Goal: Information Seeking & Learning: Learn about a topic

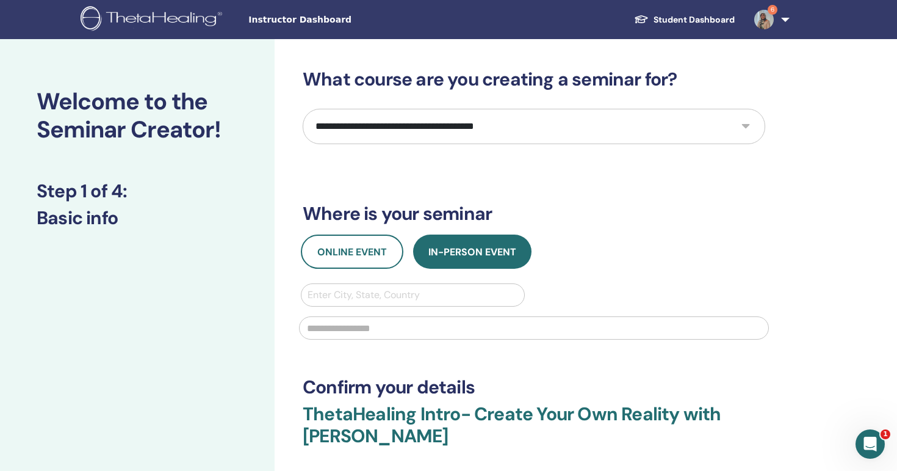
click at [758, 20] on img at bounding box center [765, 20] width 20 height 20
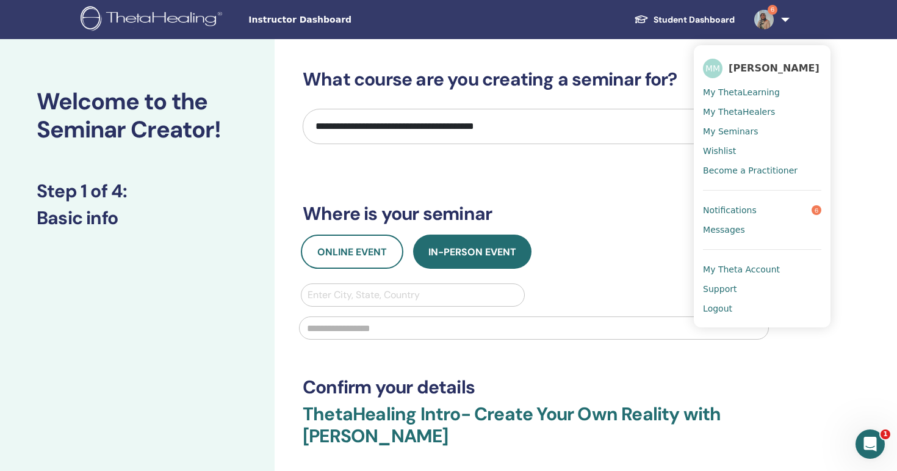
click at [752, 217] on link "Notifications 6" at bounding box center [762, 210] width 118 height 20
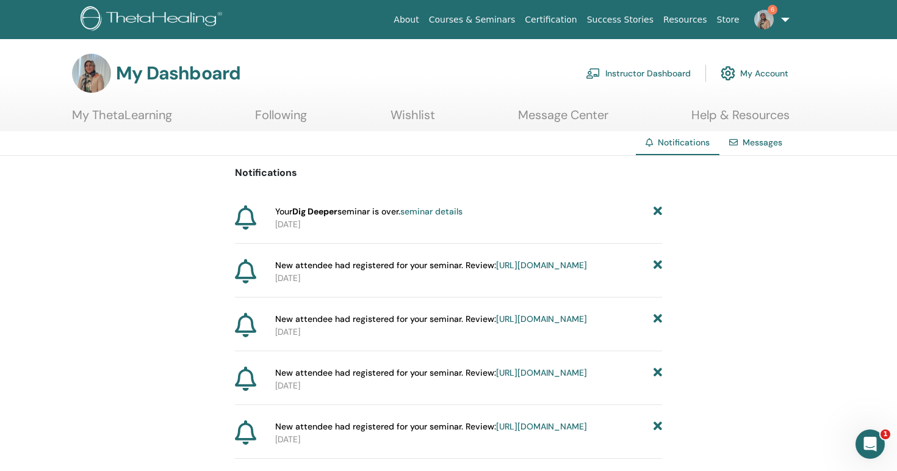
click at [394, 212] on span "Your Dig Deeper seminar is over. seminar details" at bounding box center [368, 211] width 187 height 13
click at [391, 217] on span "Your Dig Deeper seminar is over. seminar details" at bounding box center [368, 211] width 187 height 13
click at [435, 212] on link "seminar details" at bounding box center [431, 211] width 62 height 11
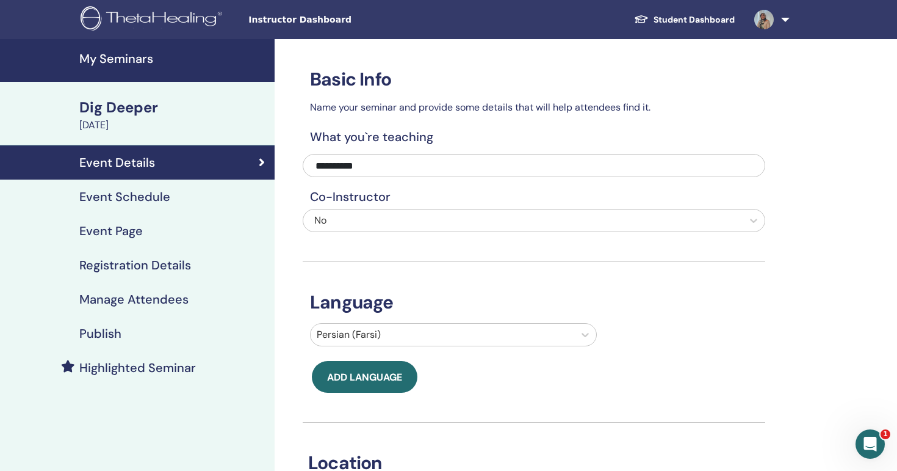
click at [172, 367] on h4 "Highlighted Seminar" at bounding box center [137, 367] width 117 height 15
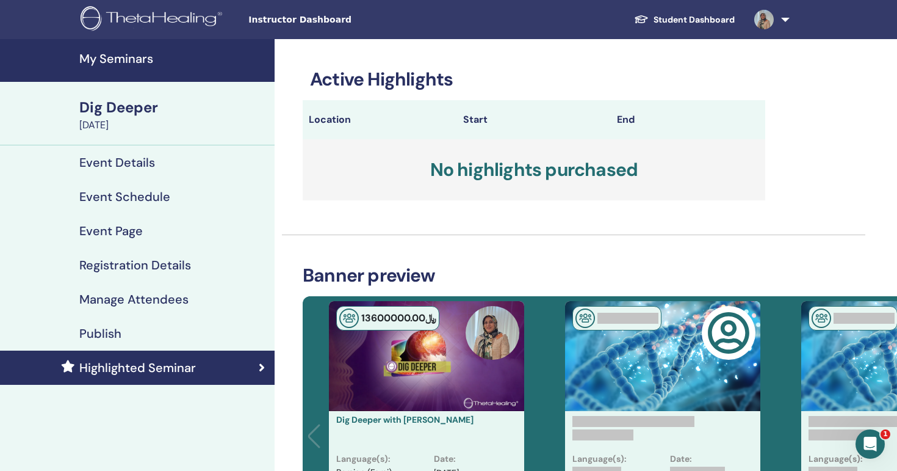
click at [388, 404] on div "﷼ 13600000 .00" at bounding box center [426, 356] width 195 height 110
click at [421, 368] on div "﷼ 13600000 .00" at bounding box center [426, 356] width 195 height 110
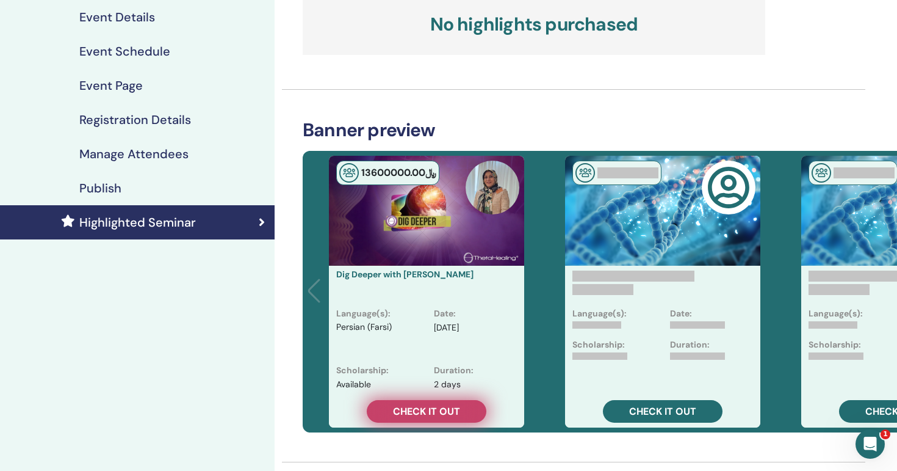
click at [423, 413] on span "Check it out" at bounding box center [426, 411] width 67 height 13
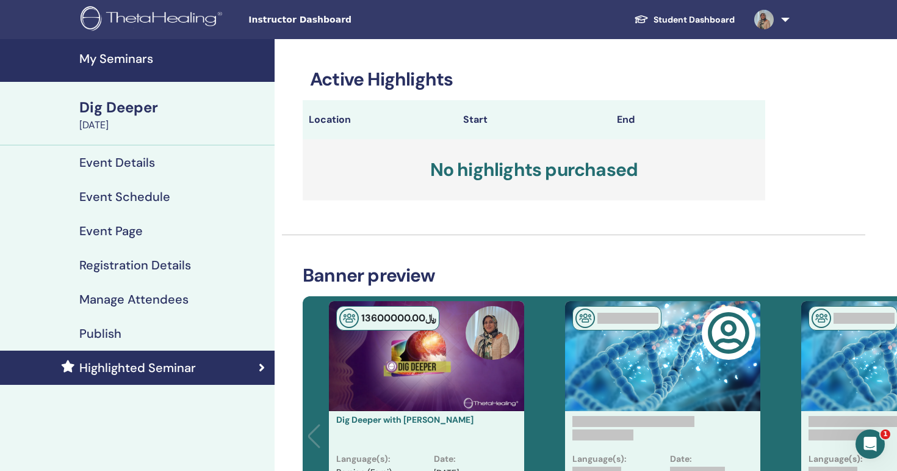
click at [789, 5] on link at bounding box center [770, 19] width 50 height 39
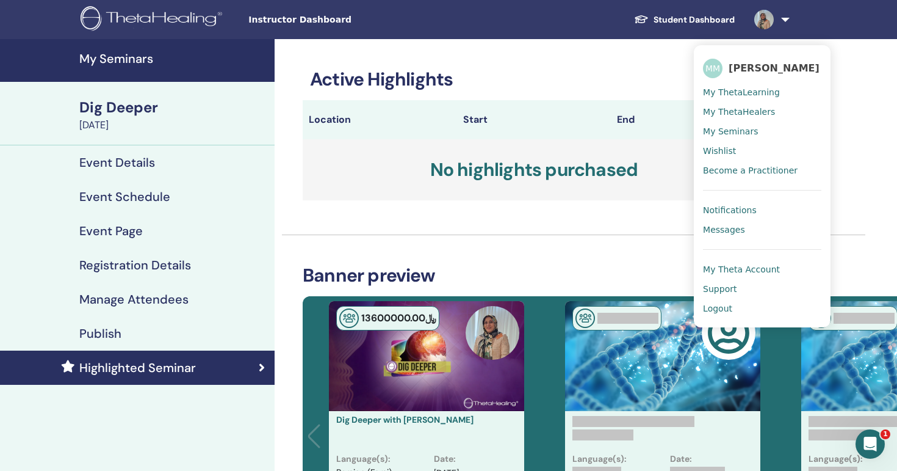
click at [729, 211] on span "Notifications" at bounding box center [730, 210] width 54 height 11
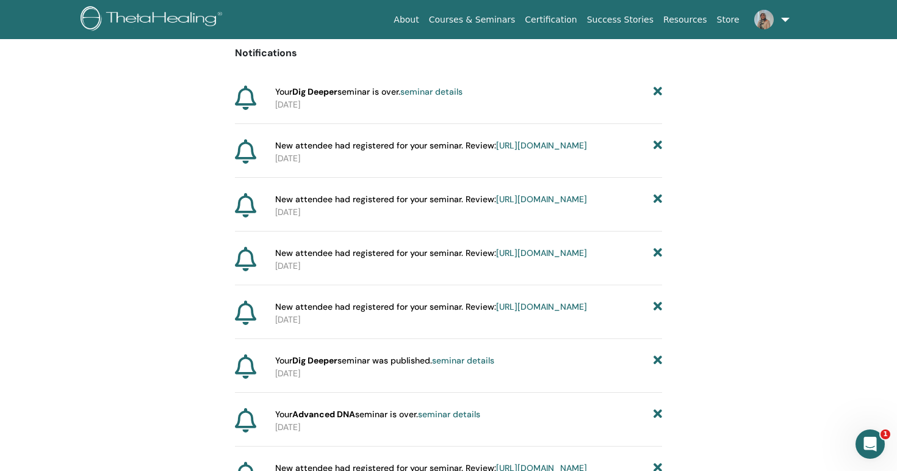
scroll to position [121, 0]
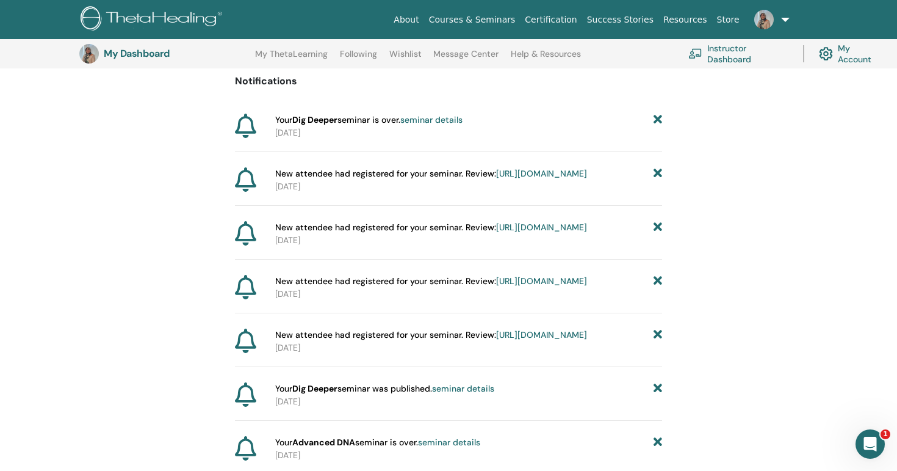
click at [496, 179] on link "https://member.thetahealing.com/instructor/seminar/379741/attendees" at bounding box center [541, 173] width 91 height 11
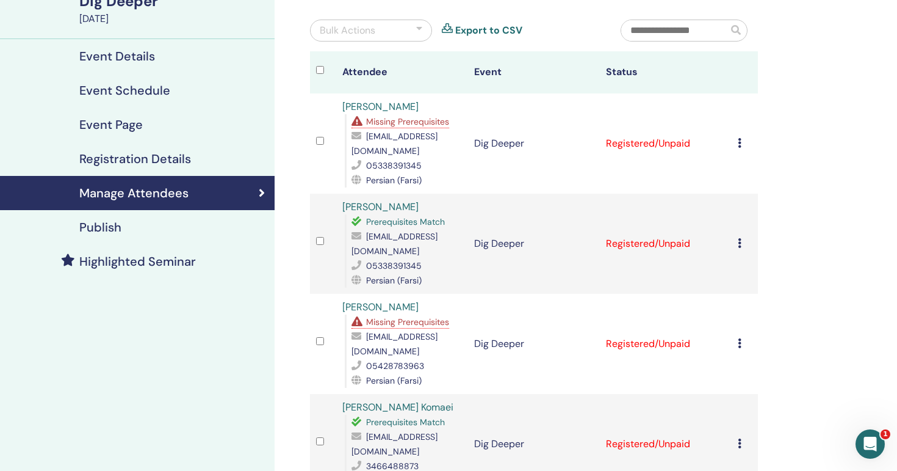
scroll to position [101, 0]
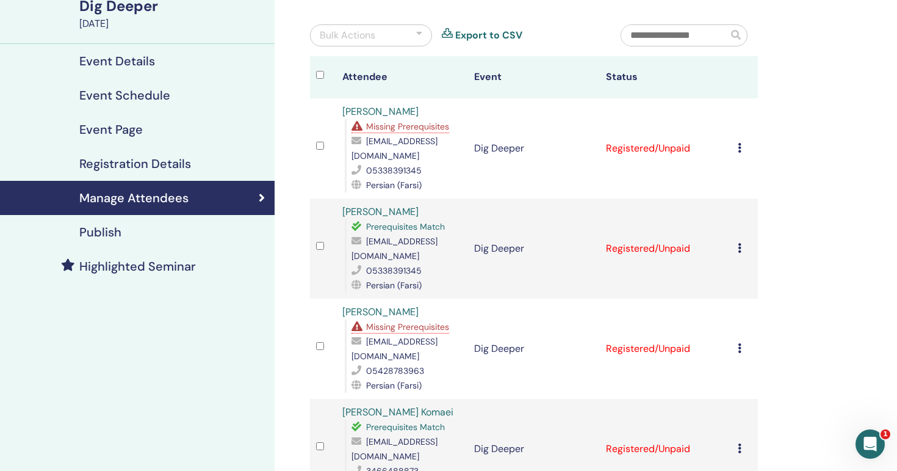
click at [731, 148] on td "Registered/Unpaid" at bounding box center [666, 148] width 132 height 100
click at [742, 148] on div "Cancel Registration Do not auto-certify Mark as Paid Mark as Unpaid Mark as Abs…" at bounding box center [745, 148] width 14 height 15
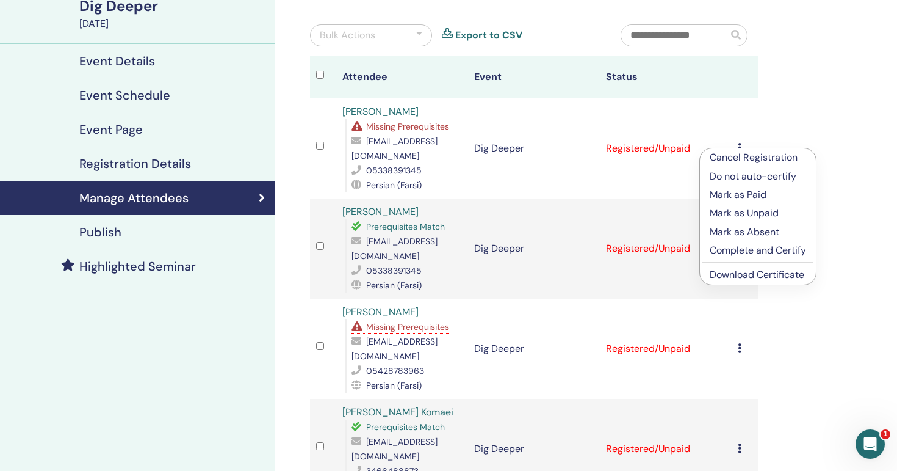
click at [745, 252] on p "Complete and Certify" at bounding box center [758, 250] width 96 height 15
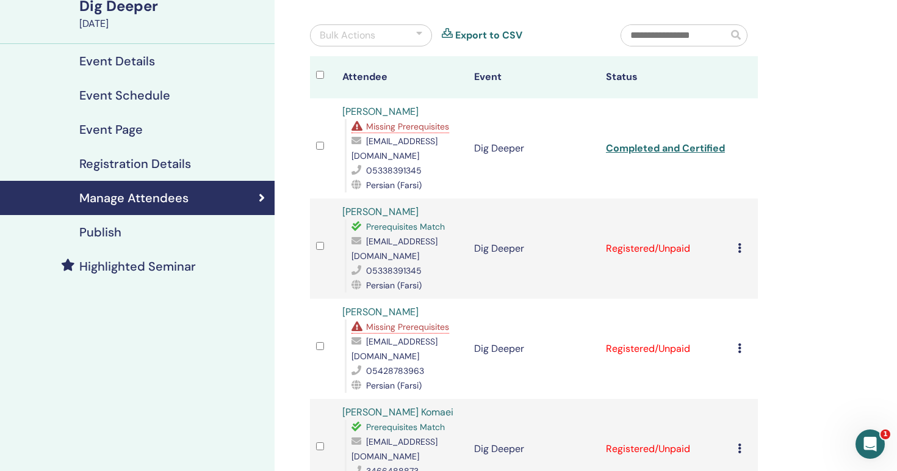
click at [745, 252] on div "Cancel Registration Do not auto-certify Mark as Paid Mark as Unpaid Mark as Abs…" at bounding box center [745, 248] width 14 height 15
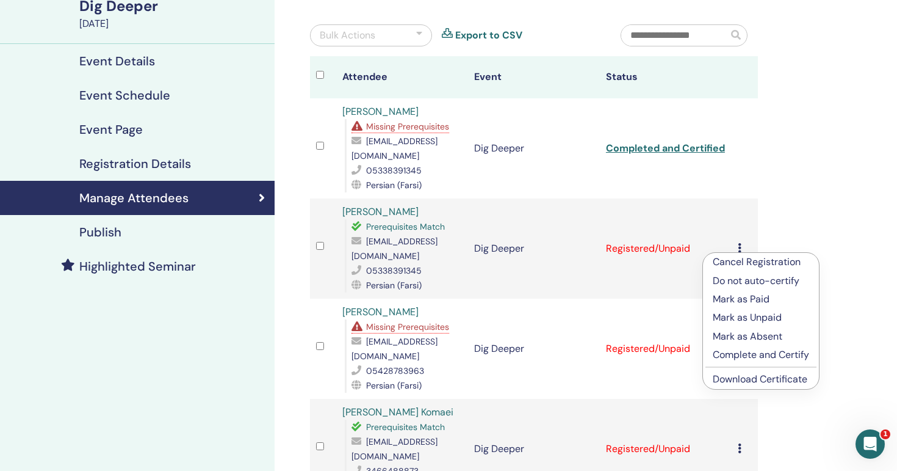
click at [742, 359] on p "Complete and Certify" at bounding box center [761, 354] width 96 height 15
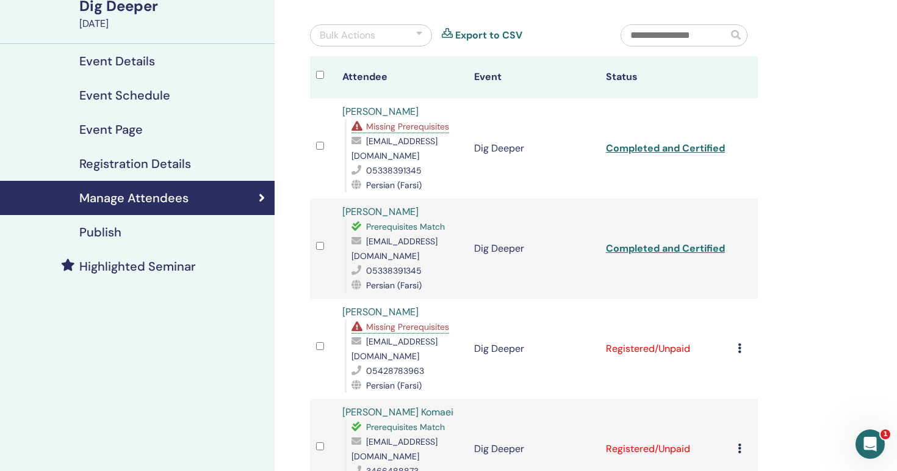
click at [739, 351] on icon at bounding box center [740, 348] width 4 height 10
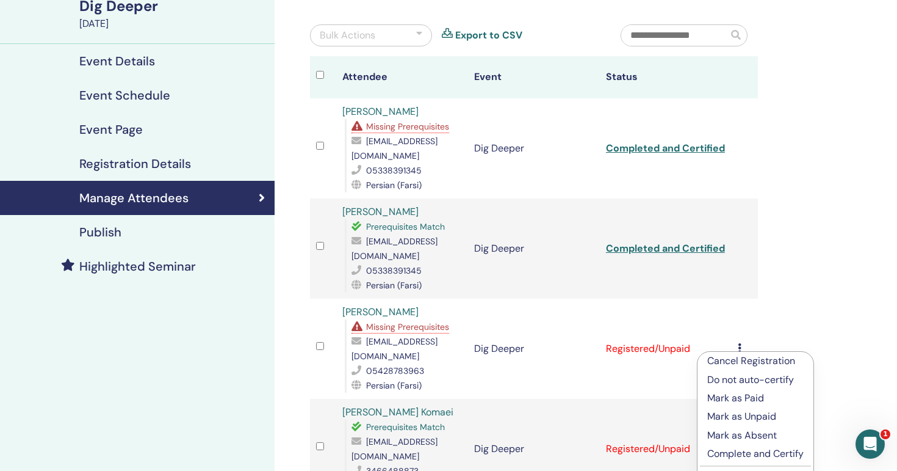
click at [732, 455] on p "Complete and Certify" at bounding box center [756, 453] width 96 height 15
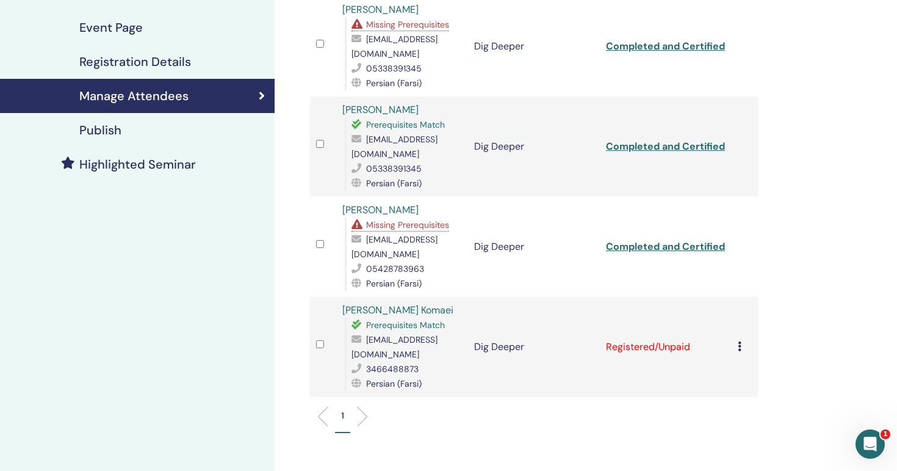
scroll to position [212, 0]
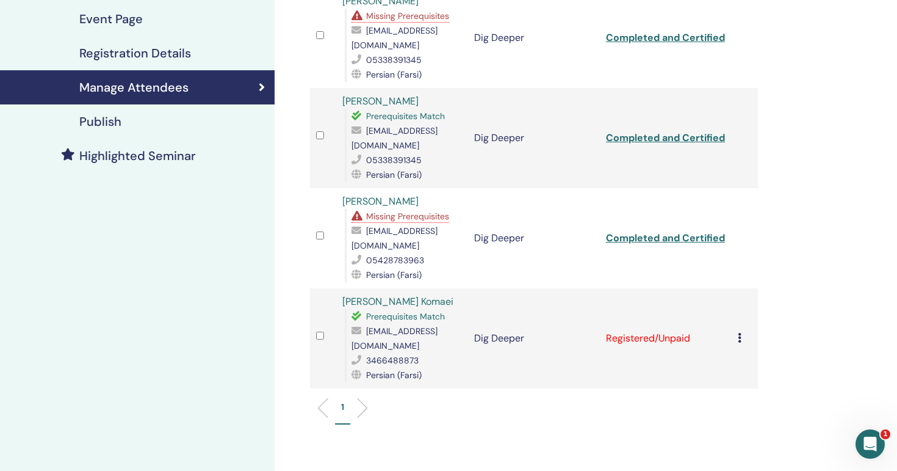
click at [737, 336] on td "Cancel Registration Do not auto-certify Mark as Paid Mark as Unpaid Mark as Abs…" at bounding box center [745, 338] width 26 height 100
click at [739, 333] on icon at bounding box center [740, 338] width 4 height 10
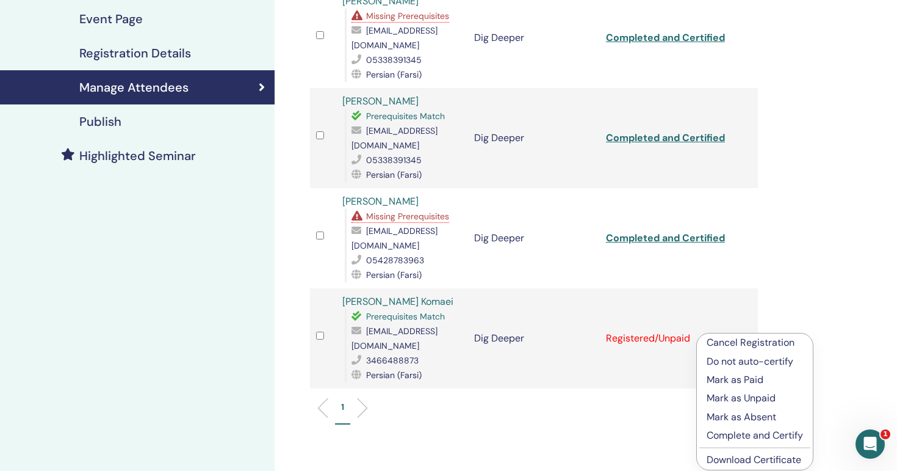
click at [732, 435] on p "Complete and Certify" at bounding box center [755, 435] width 96 height 15
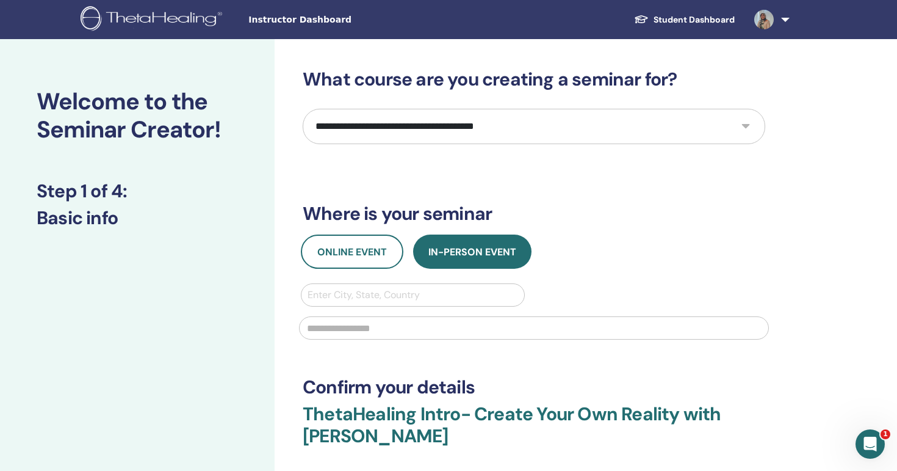
click at [504, 139] on select "**********" at bounding box center [534, 126] width 463 height 35
select select "*"
click at [303, 109] on select "**********" at bounding box center [534, 126] width 463 height 35
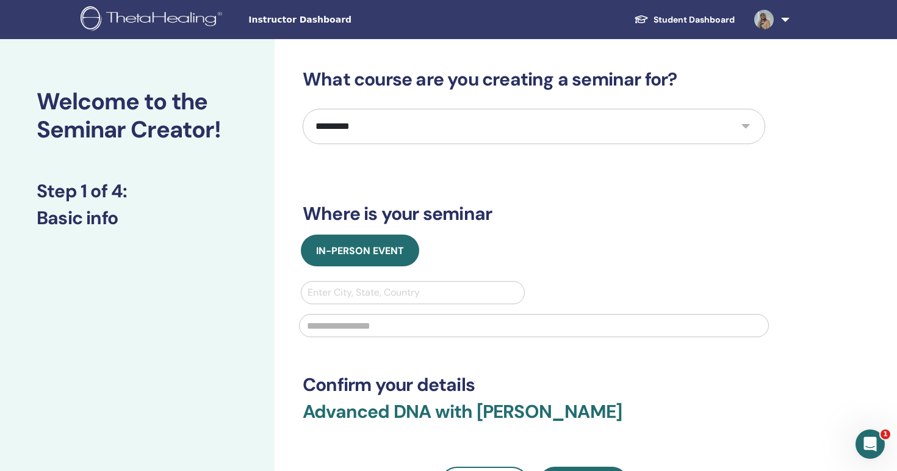
click at [773, 20] on img at bounding box center [765, 20] width 20 height 20
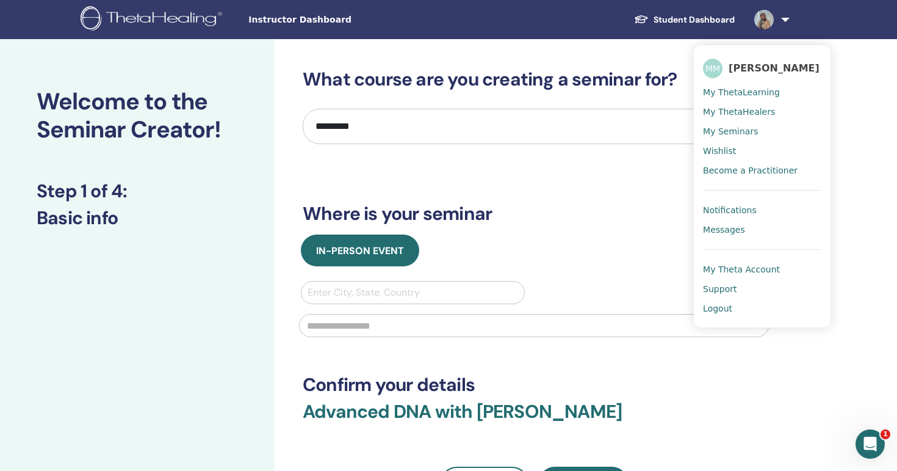
click at [726, 208] on span "Notifications" at bounding box center [730, 210] width 54 height 11
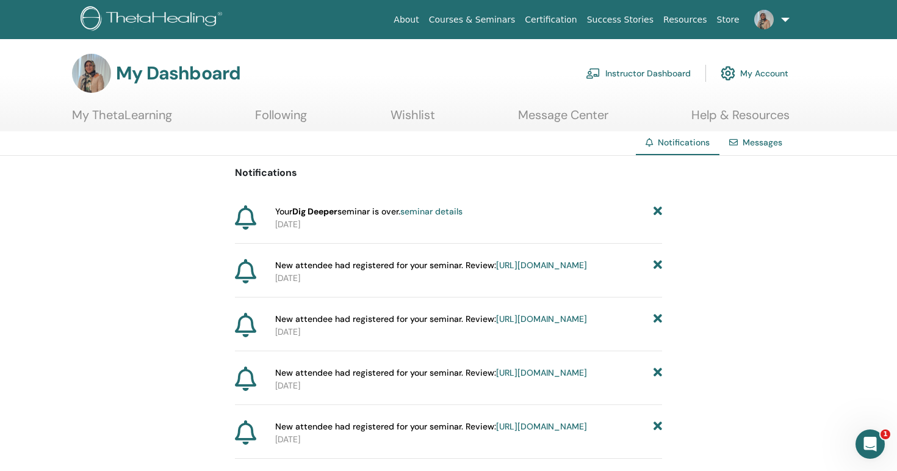
click at [177, 73] on h3 "My Dashboard" at bounding box center [178, 73] width 125 height 22
click at [670, 70] on link "Instructor Dashboard" at bounding box center [638, 73] width 105 height 27
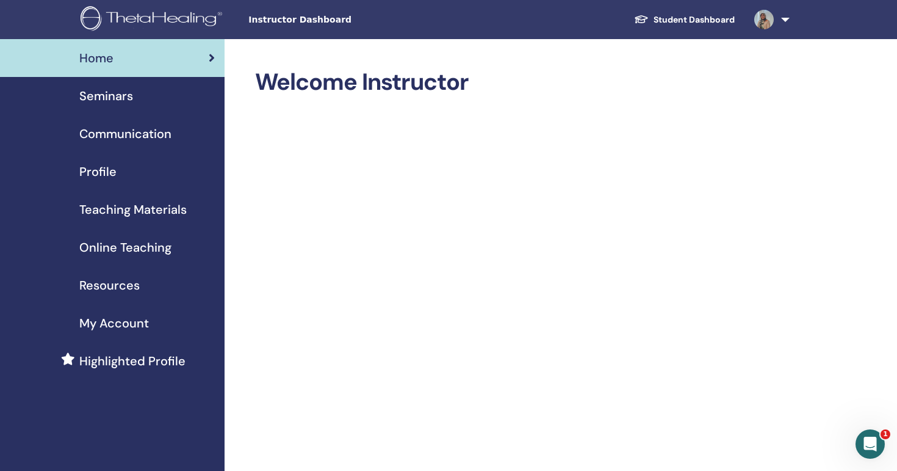
click at [120, 247] on span "Online Teaching" at bounding box center [125, 247] width 92 height 18
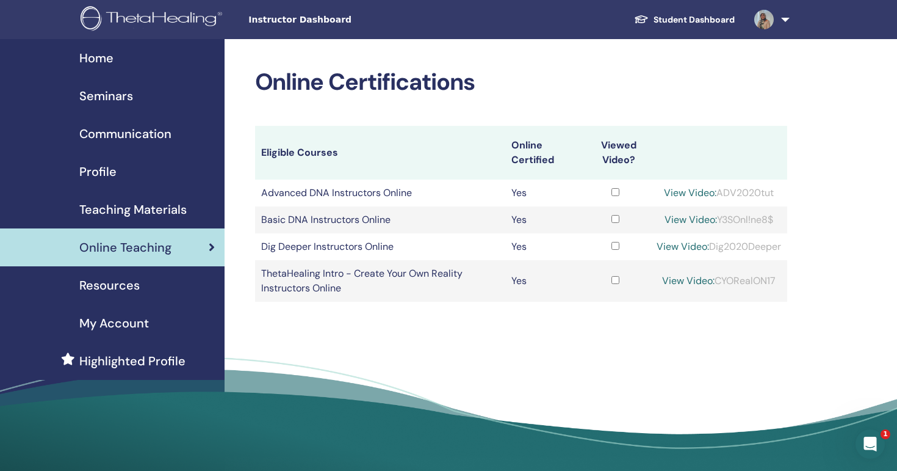
click at [136, 208] on span "Teaching Materials" at bounding box center [132, 209] width 107 height 18
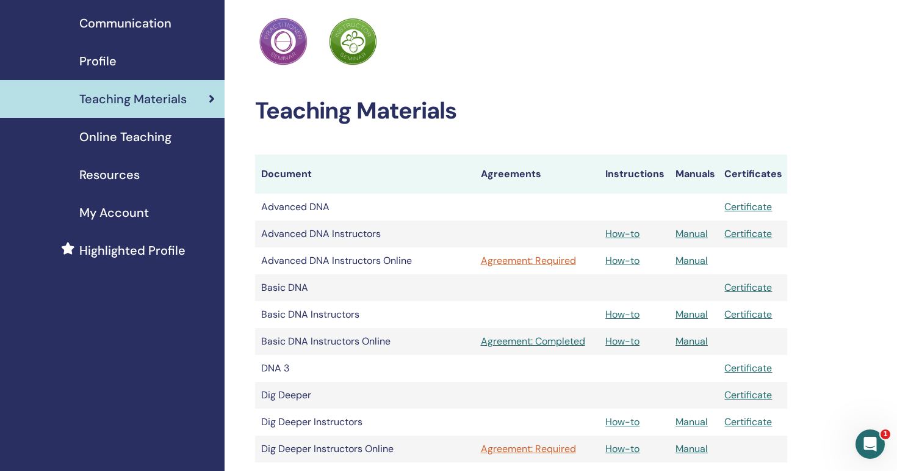
scroll to position [149, 0]
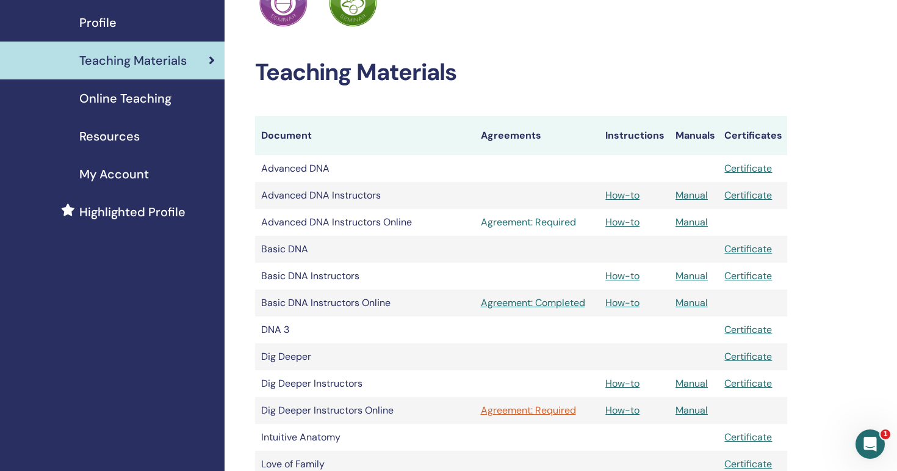
click at [531, 222] on link "Agreement: Required" at bounding box center [537, 222] width 113 height 15
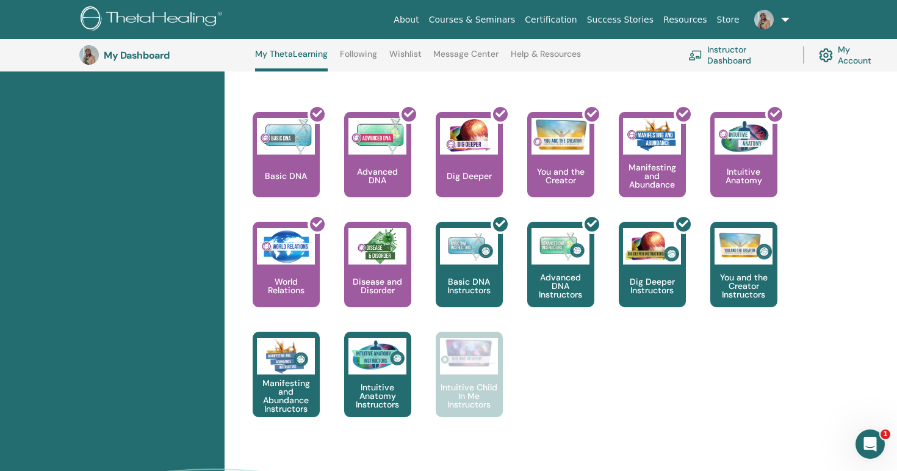
scroll to position [479, 0]
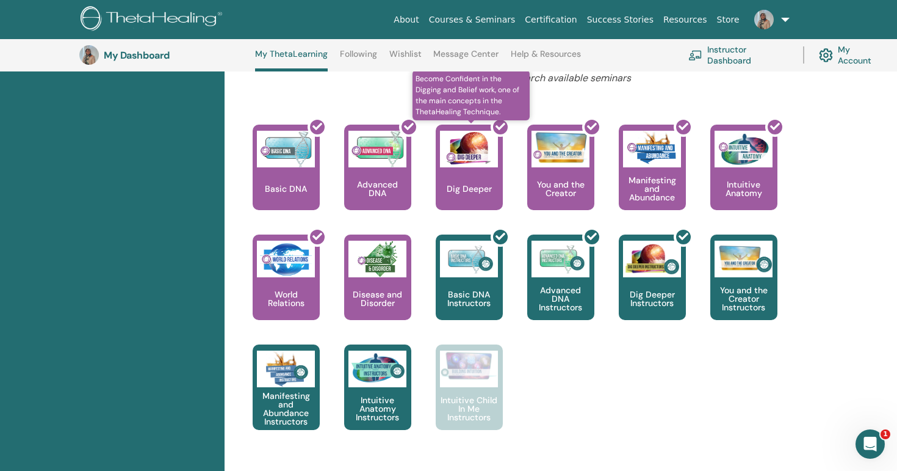
click at [471, 197] on div at bounding box center [476, 172] width 67 height 110
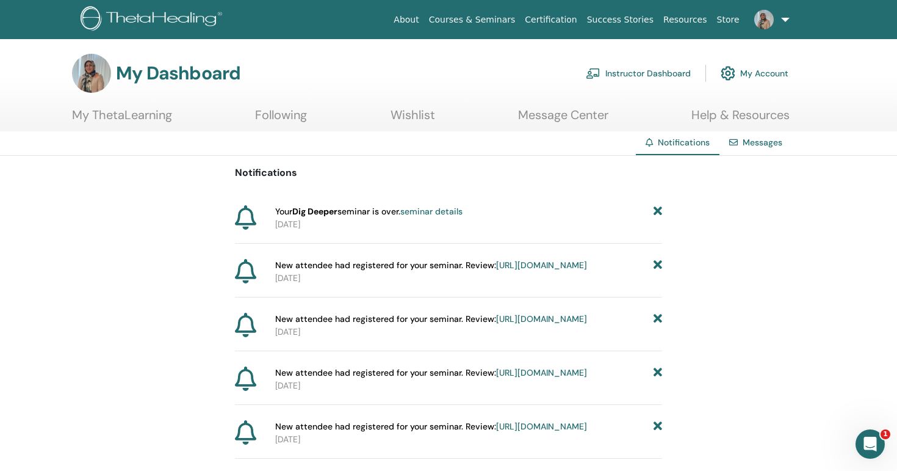
click at [121, 116] on link "My ThetaLearning" at bounding box center [122, 119] width 100 height 24
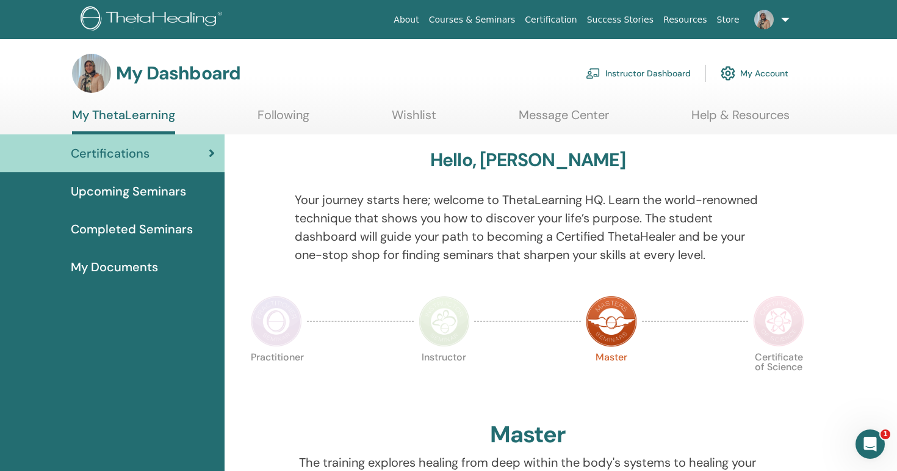
click at [126, 201] on link "Upcoming Seminars" at bounding box center [112, 191] width 225 height 38
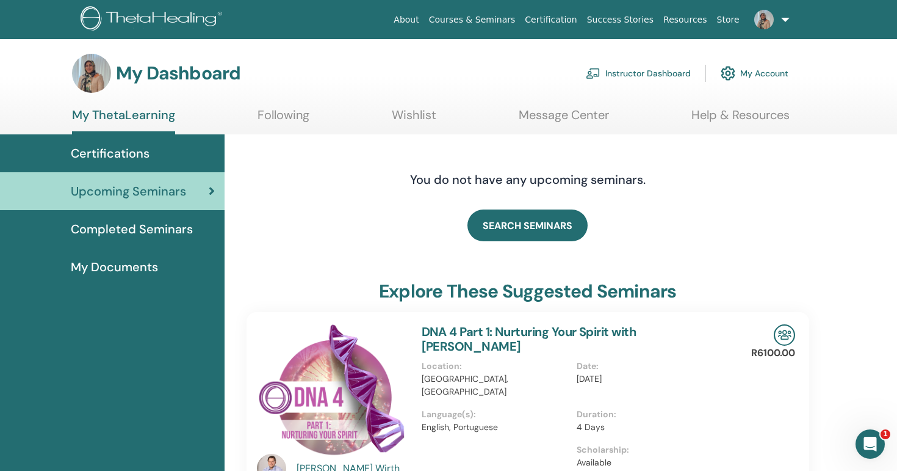
click at [126, 228] on span "Completed Seminars" at bounding box center [132, 229] width 122 height 18
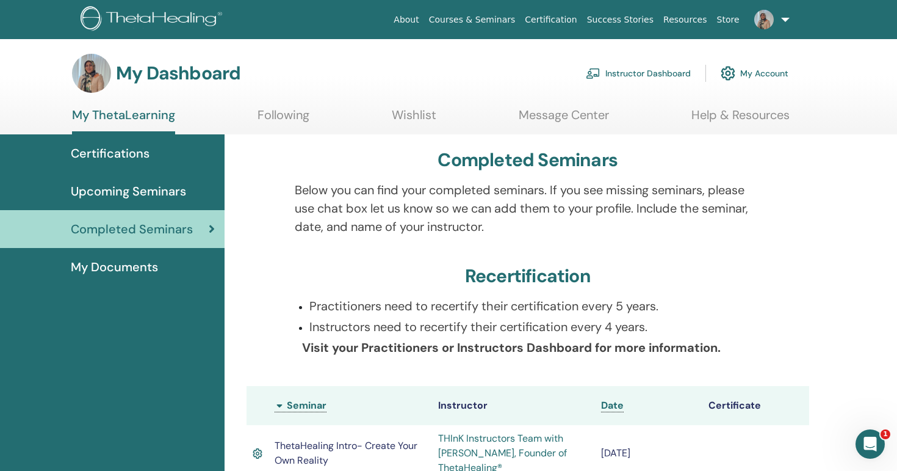
click at [93, 263] on span "My Documents" at bounding box center [114, 267] width 87 height 18
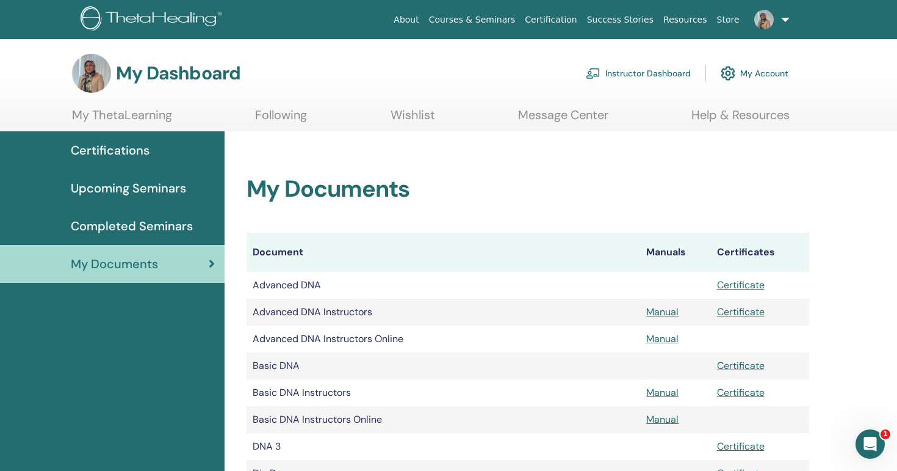
click at [648, 71] on link "Instructor Dashboard" at bounding box center [638, 73] width 105 height 27
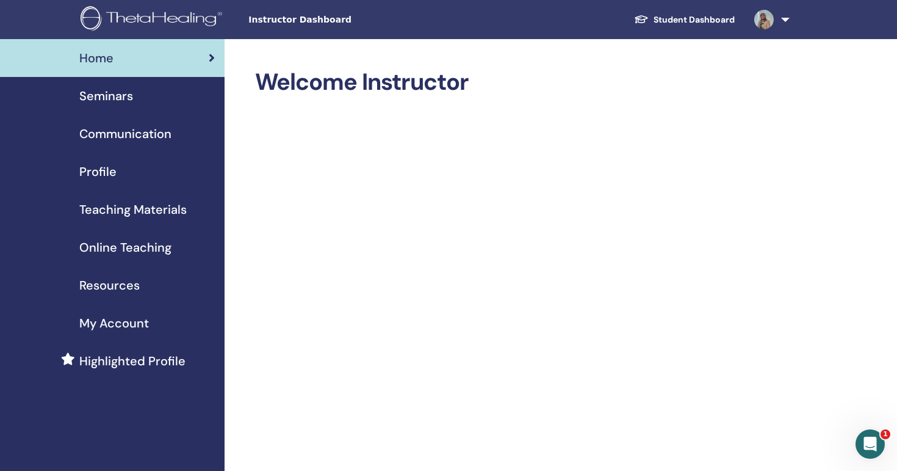
click at [136, 211] on span "Teaching Materials" at bounding box center [132, 209] width 107 height 18
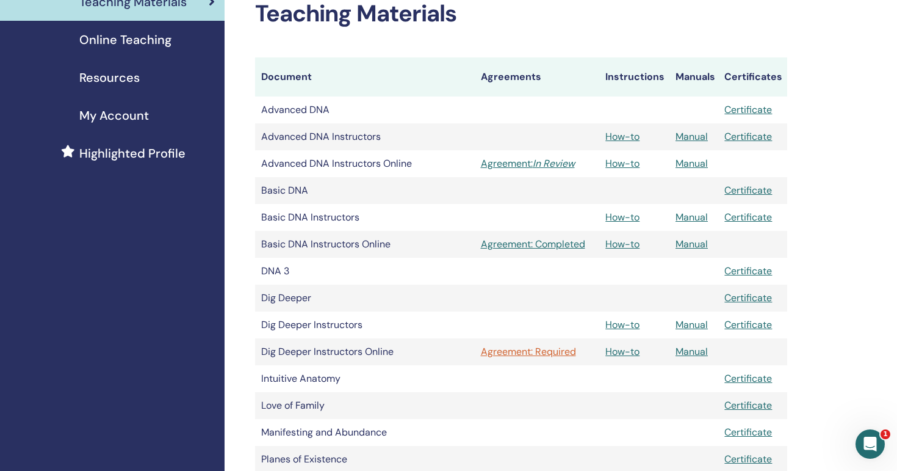
scroll to position [208, 0]
click at [512, 353] on link "Agreement: Required" at bounding box center [537, 351] width 113 height 15
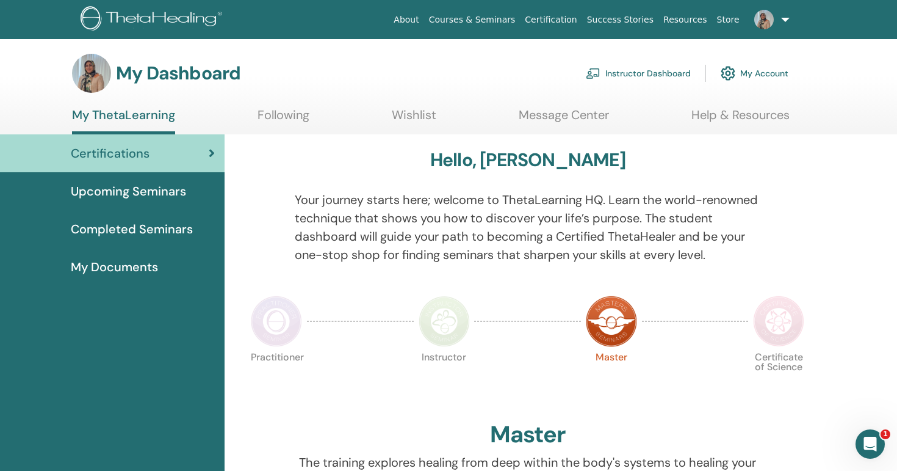
click at [636, 71] on link "Instructor Dashboard" at bounding box center [638, 73] width 105 height 27
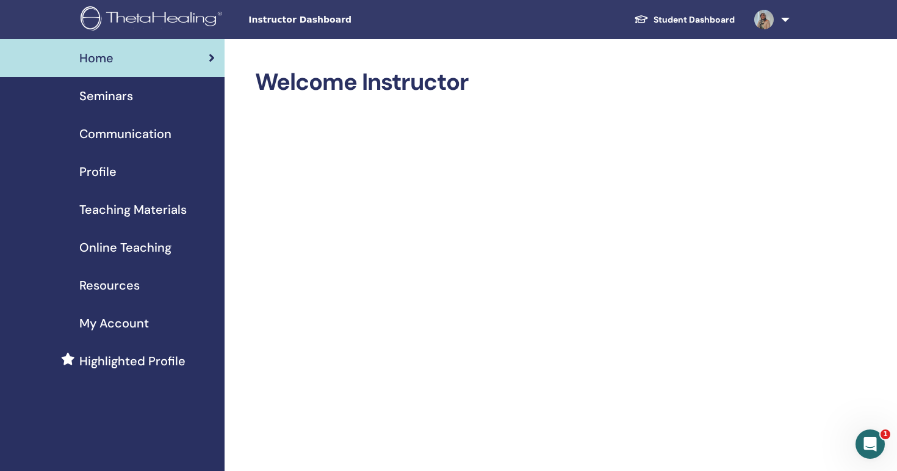
click at [126, 106] on link "Seminars" at bounding box center [112, 96] width 225 height 38
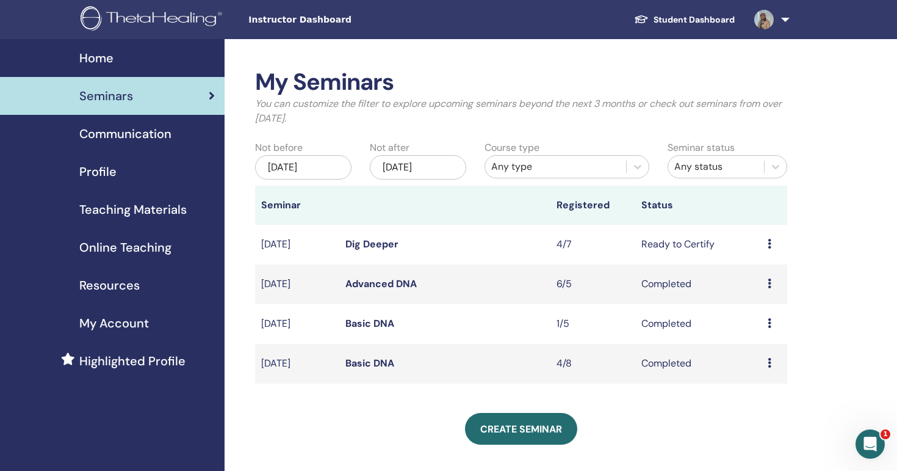
click at [150, 140] on span "Communication" at bounding box center [125, 134] width 92 height 18
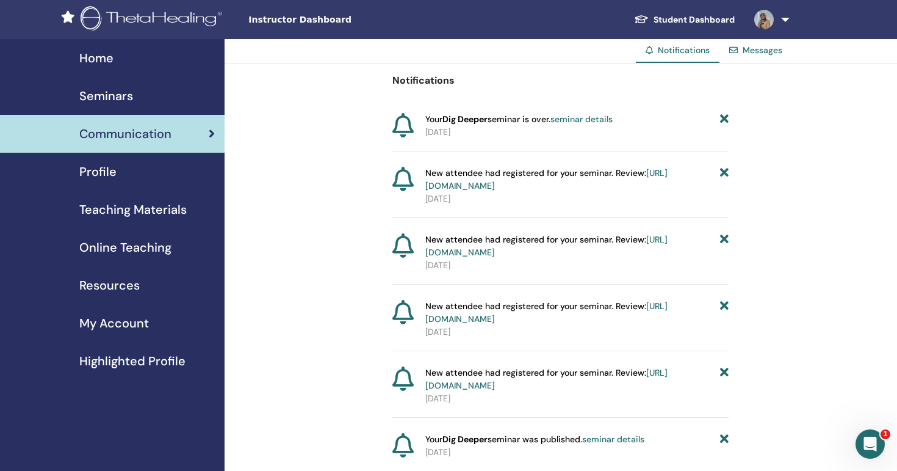
click at [101, 54] on span "Home" at bounding box center [96, 58] width 34 height 18
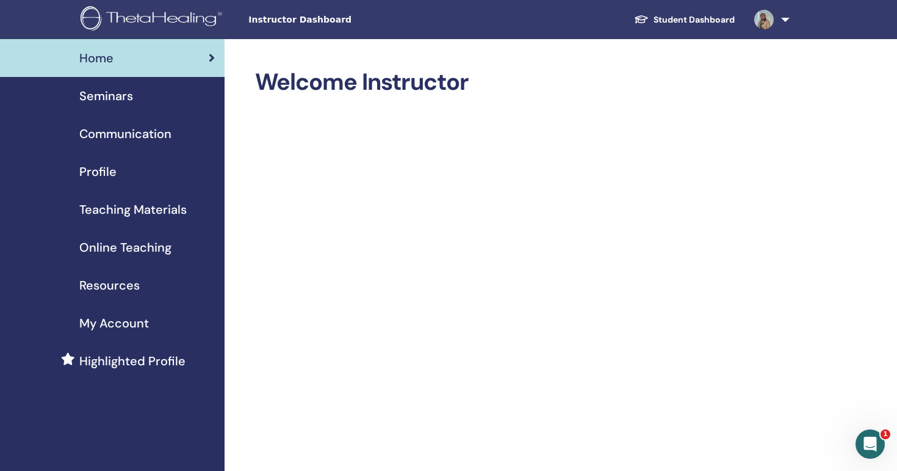
click at [317, 21] on span "Instructor Dashboard" at bounding box center [339, 19] width 183 height 13
click at [152, 6] on img at bounding box center [154, 19] width 146 height 27
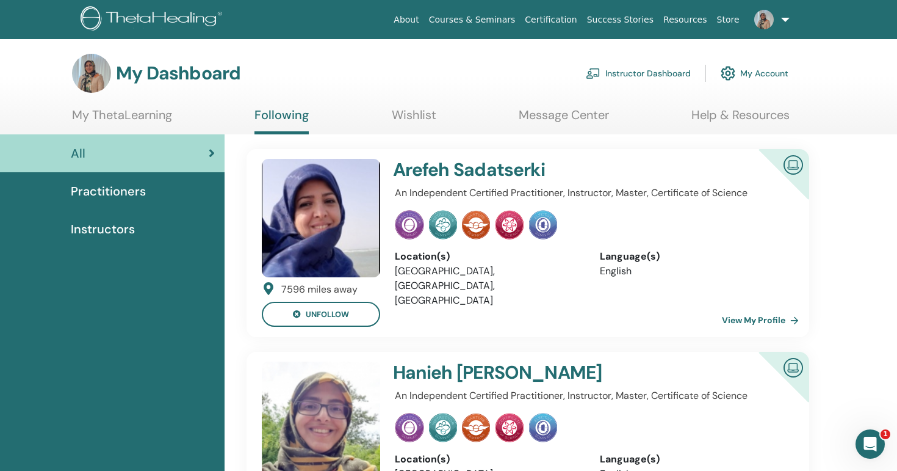
click at [769, 23] on img at bounding box center [765, 20] width 20 height 20
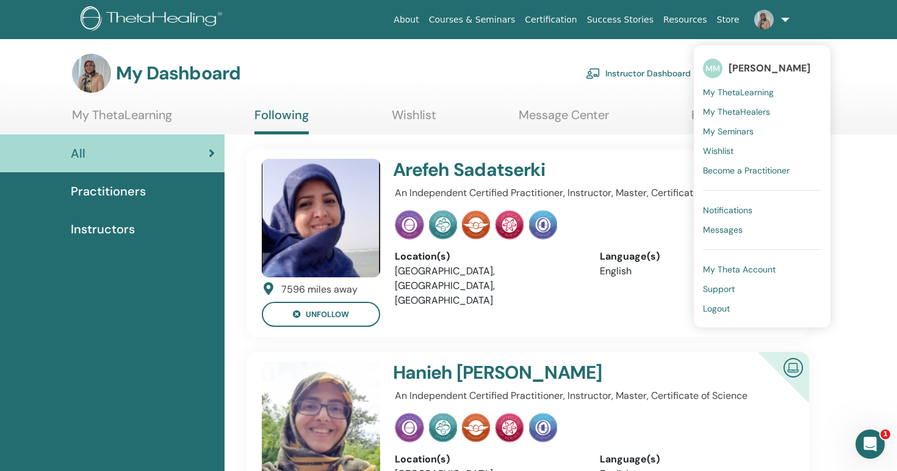
click at [745, 132] on span "My Seminars" at bounding box center [728, 131] width 51 height 11
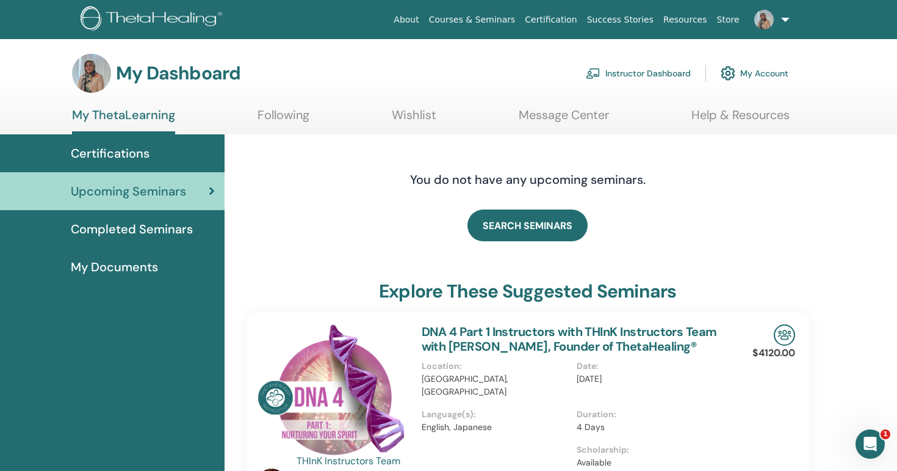
click at [131, 151] on span "Certifications" at bounding box center [110, 153] width 79 height 18
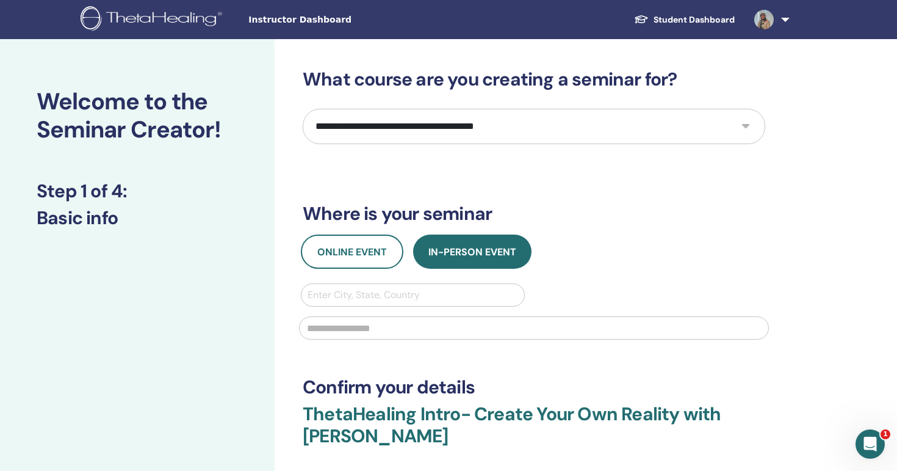
click at [406, 123] on select "**********" at bounding box center [534, 126] width 463 height 35
click at [303, 109] on select "**********" at bounding box center [534, 126] width 463 height 35
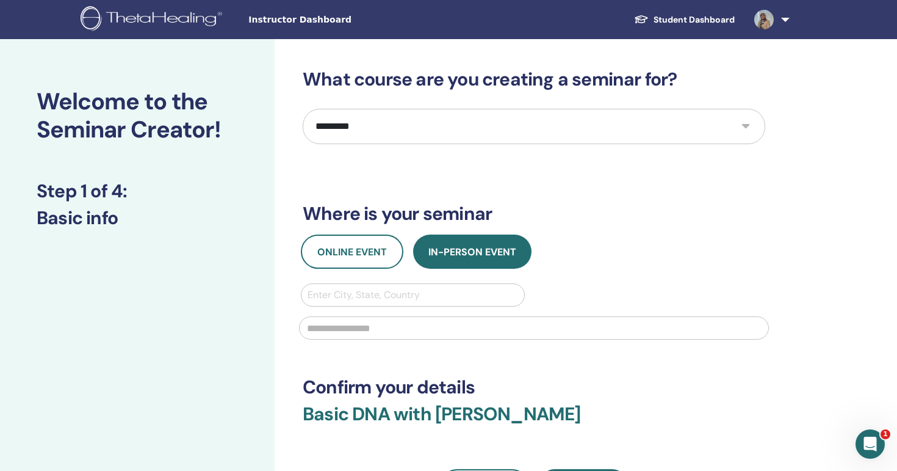
click at [387, 124] on select "**********" at bounding box center [534, 126] width 463 height 35
click at [303, 109] on select "**********" at bounding box center [534, 126] width 463 height 35
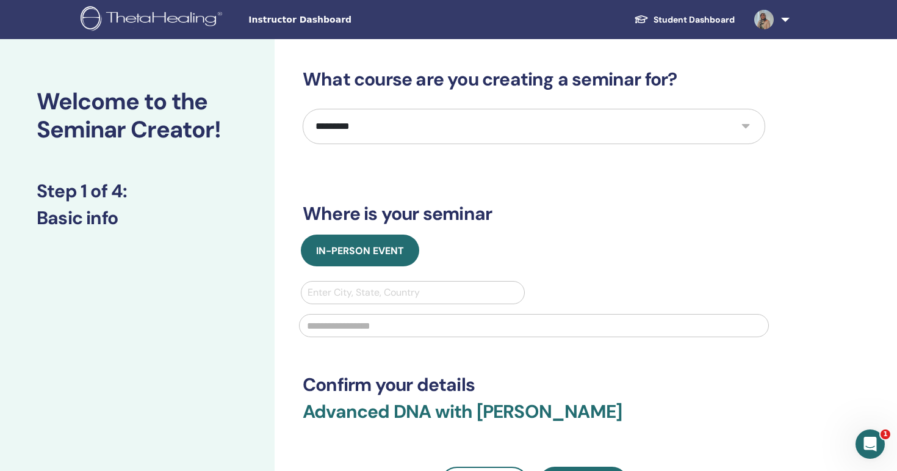
click at [396, 118] on select "**********" at bounding box center [534, 126] width 463 height 35
select select "**"
click at [303, 109] on select "**********" at bounding box center [534, 126] width 463 height 35
click at [374, 172] on div "**********" at bounding box center [534, 284] width 463 height 432
click at [138, 19] on img at bounding box center [154, 19] width 146 height 27
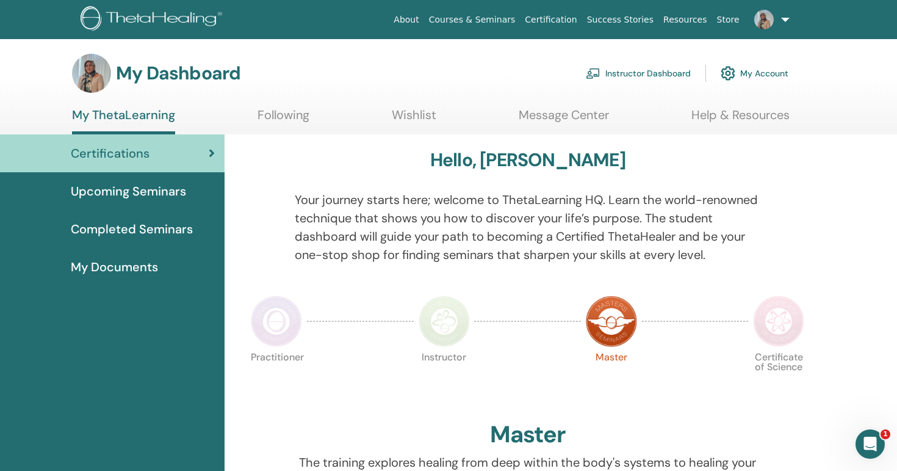
click at [661, 73] on link "Instructor Dashboard" at bounding box center [638, 73] width 105 height 27
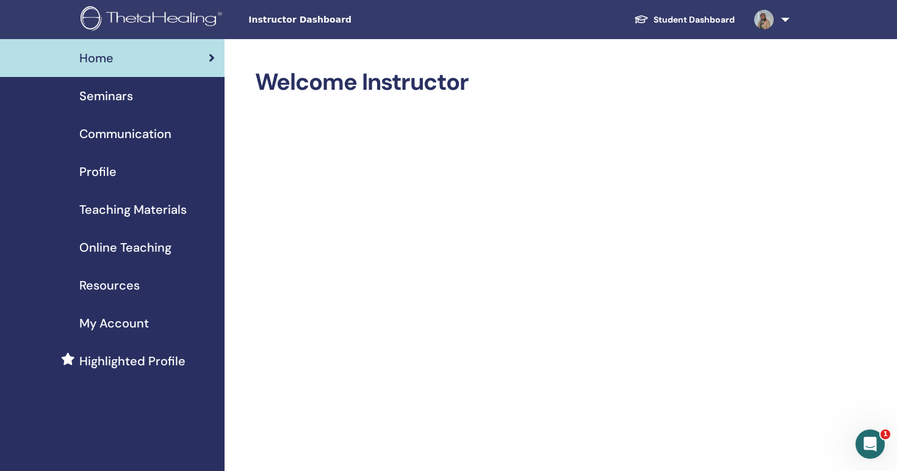
click at [106, 100] on span "Seminars" at bounding box center [106, 96] width 54 height 18
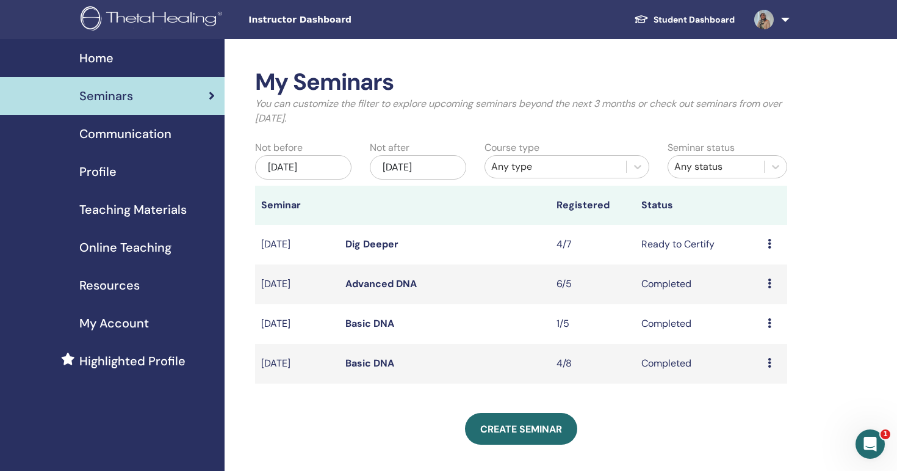
click at [112, 131] on span "Communication" at bounding box center [125, 134] width 92 height 18
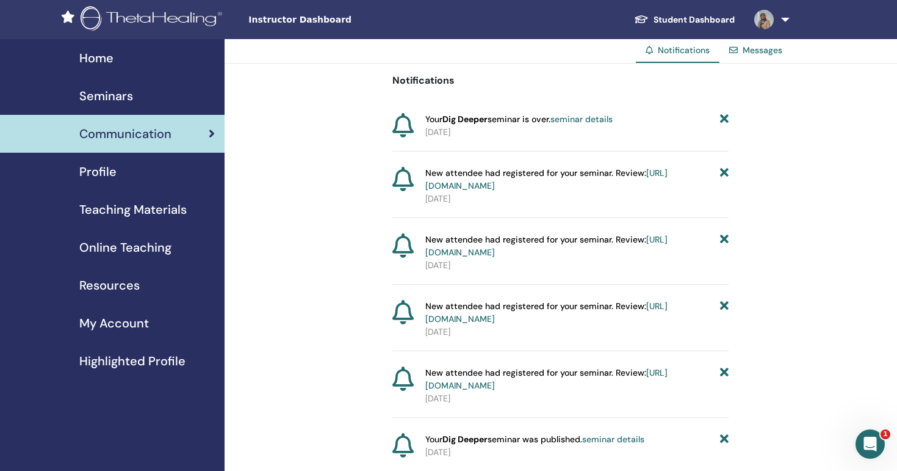
click at [108, 171] on span "Profile" at bounding box center [97, 171] width 37 height 18
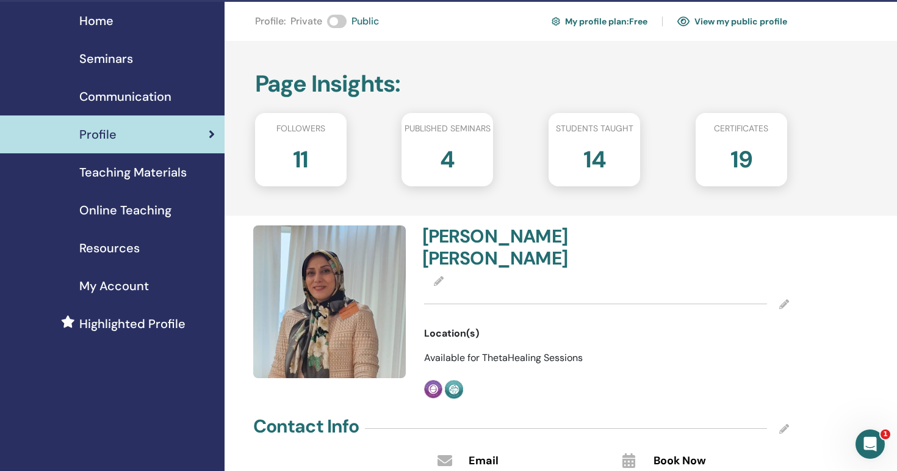
scroll to position [74, 0]
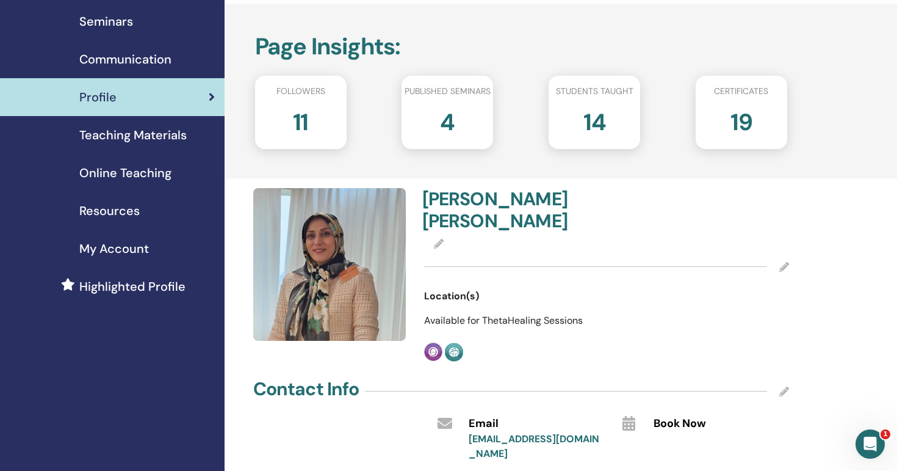
click at [112, 142] on span "Teaching Materials" at bounding box center [132, 135] width 107 height 18
click at [114, 130] on span "Teaching Materials" at bounding box center [132, 135] width 107 height 18
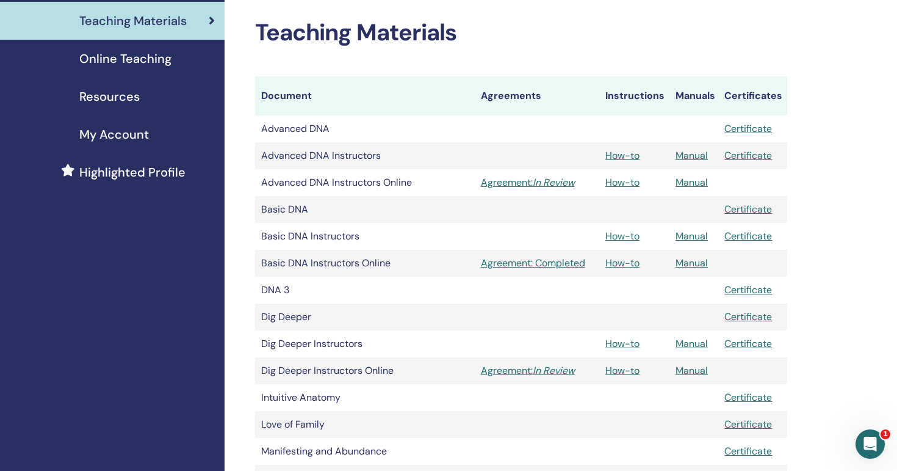
scroll to position [181, 0]
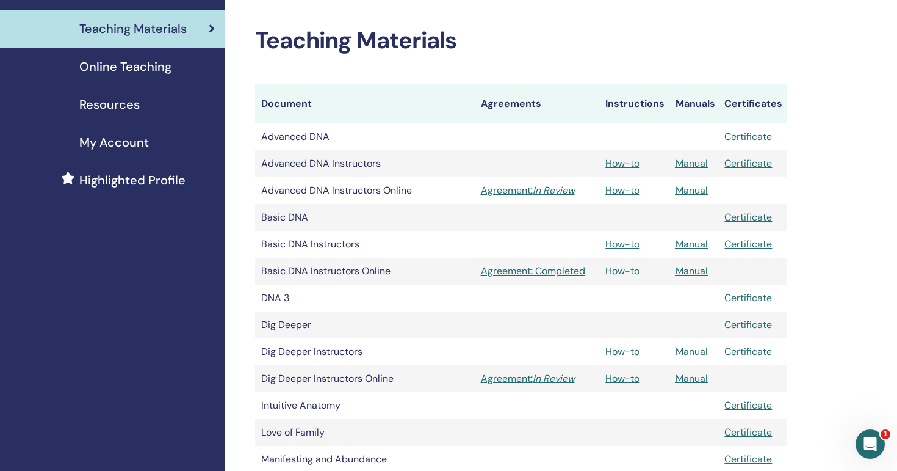
click at [623, 273] on link "How-to" at bounding box center [623, 270] width 34 height 13
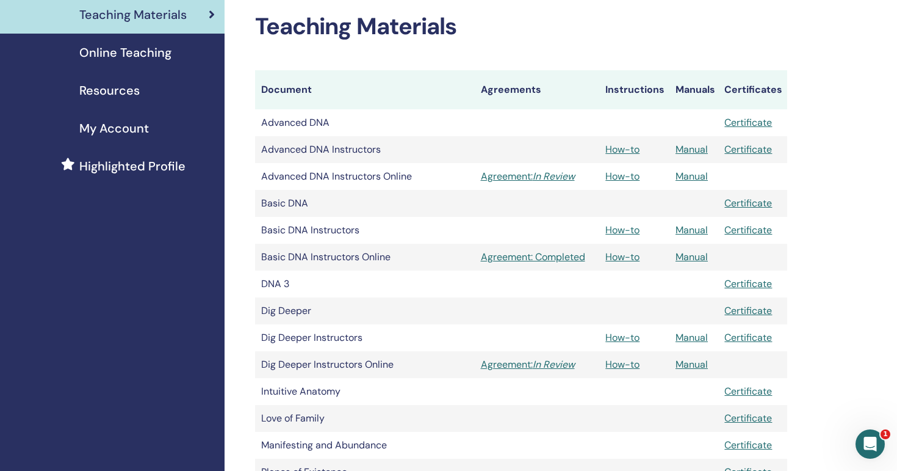
click at [744, 186] on td at bounding box center [753, 176] width 69 height 27
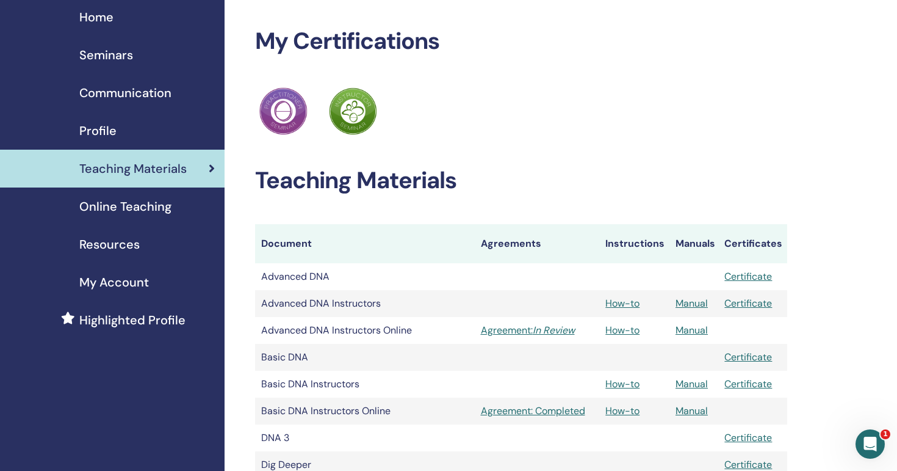
scroll to position [0, 0]
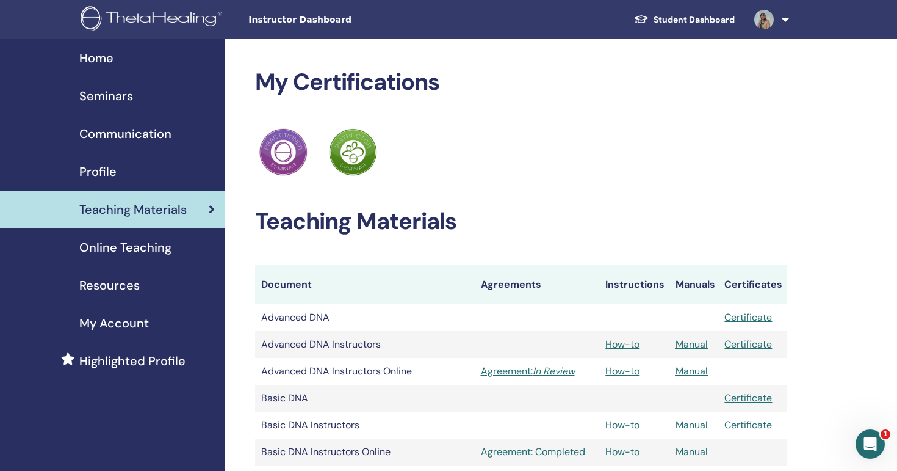
click at [122, 239] on span "Online Teaching" at bounding box center [125, 247] width 92 height 18
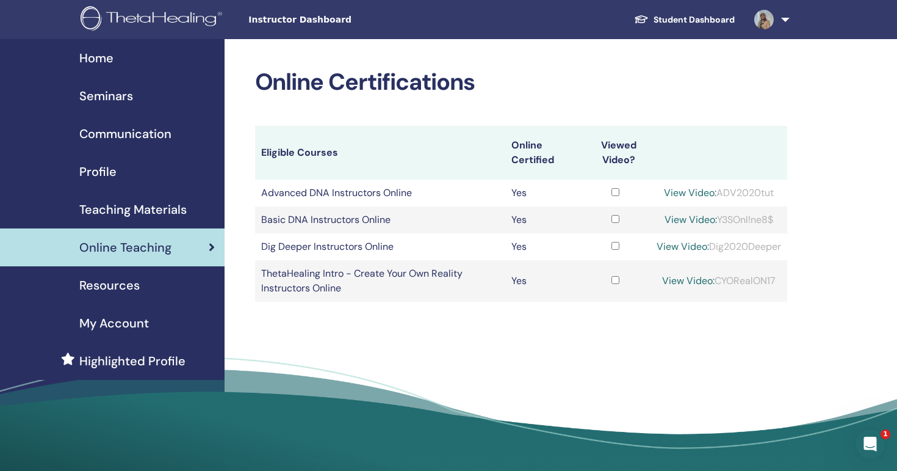
click at [685, 192] on link "View Video:" at bounding box center [690, 192] width 53 height 13
drag, startPoint x: 779, startPoint y: 194, endPoint x: 716, endPoint y: 195, distance: 62.9
click at [716, 195] on div "View Video: ADV2020tut" at bounding box center [719, 193] width 125 height 15
copy div "ADV2020tut"
click at [676, 191] on link "View Video:" at bounding box center [690, 192] width 53 height 13
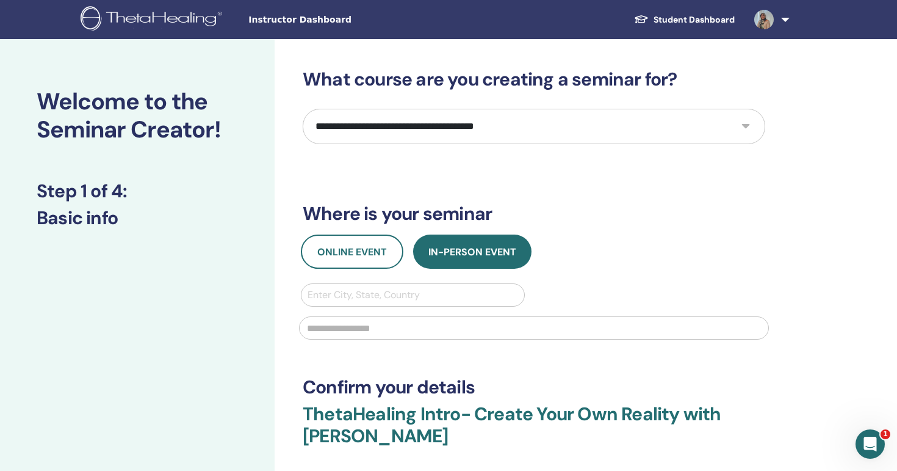
click at [96, 16] on img at bounding box center [154, 19] width 146 height 27
click at [270, 17] on span "Instructor Dashboard" at bounding box center [339, 19] width 183 height 13
click at [776, 21] on span at bounding box center [764, 19] width 29 height 10
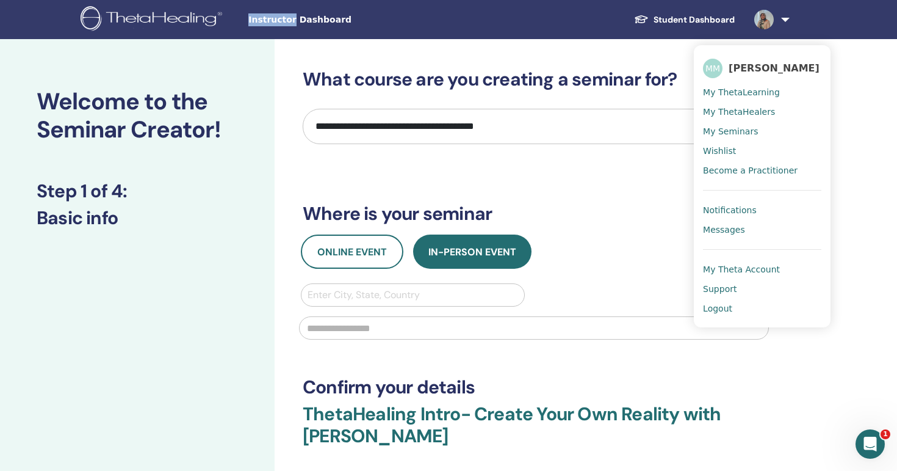
click at [747, 73] on span "[PERSON_NAME]" at bounding box center [774, 68] width 91 height 13
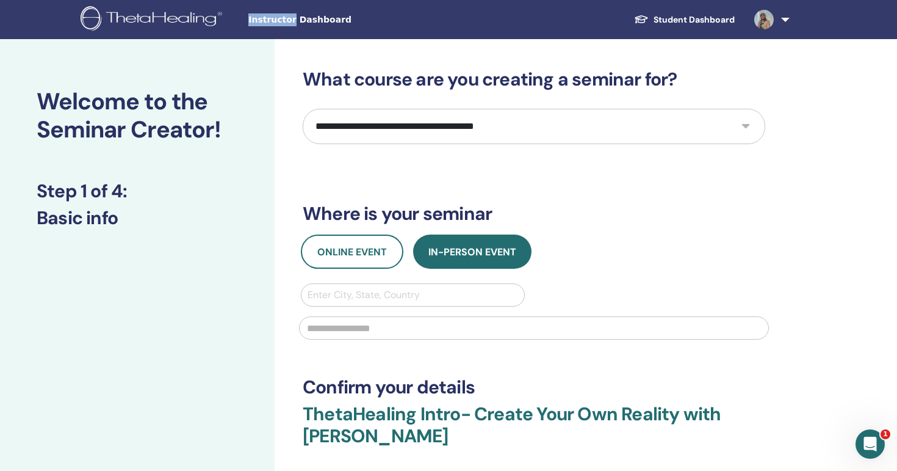
click at [494, 123] on select "**********" at bounding box center [534, 126] width 463 height 35
click at [139, 17] on img at bounding box center [154, 19] width 146 height 27
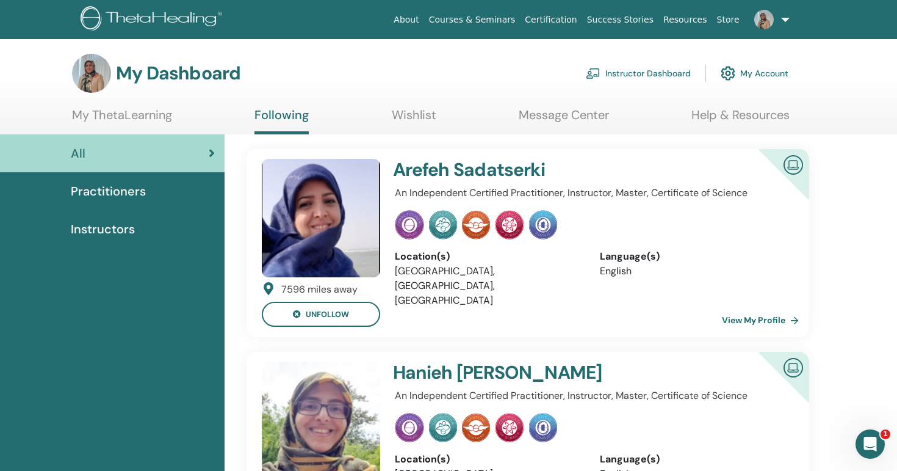
click at [150, 187] on div "Practitioners" at bounding box center [112, 191] width 205 height 18
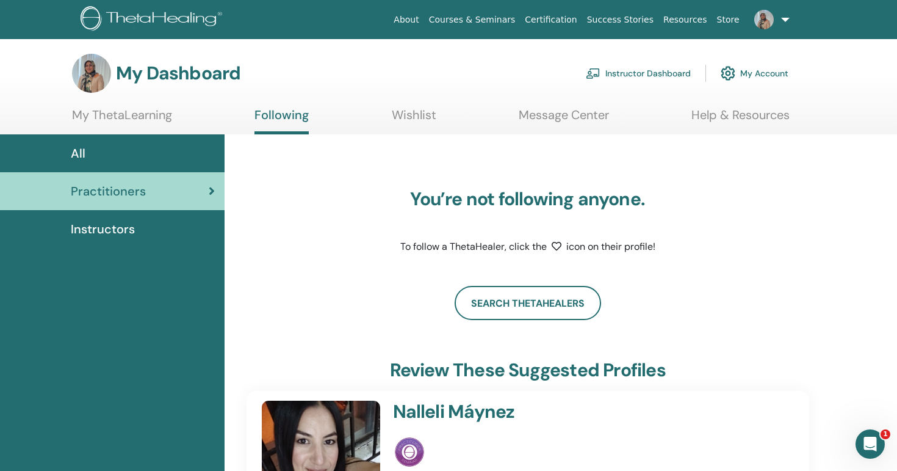
click at [101, 225] on span "Instructors" at bounding box center [103, 229] width 64 height 18
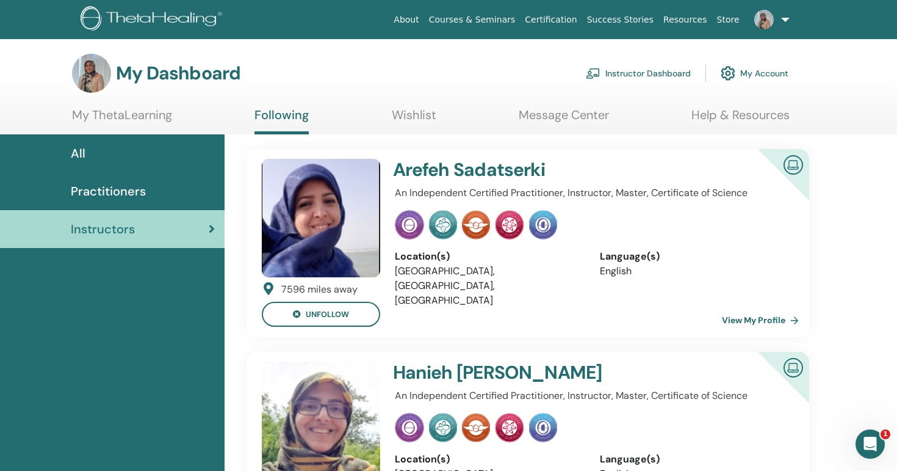
click at [766, 13] on img at bounding box center [765, 20] width 20 height 20
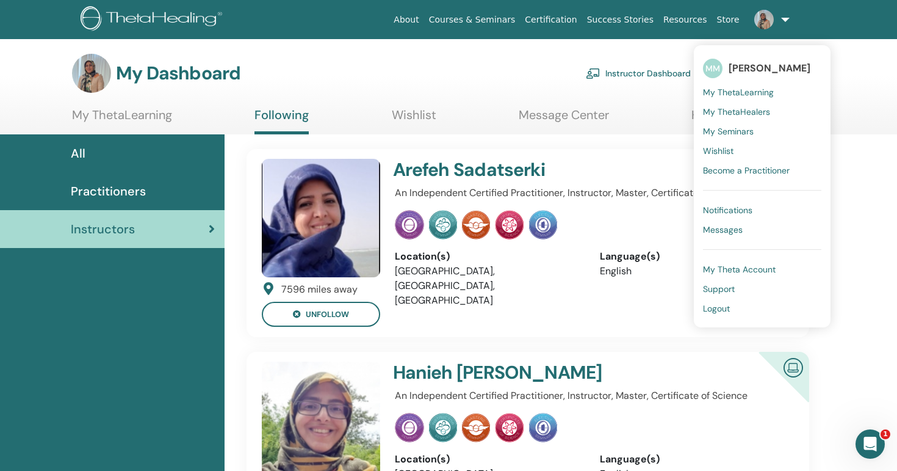
click at [733, 269] on span "My Theta Account" at bounding box center [739, 269] width 73 height 11
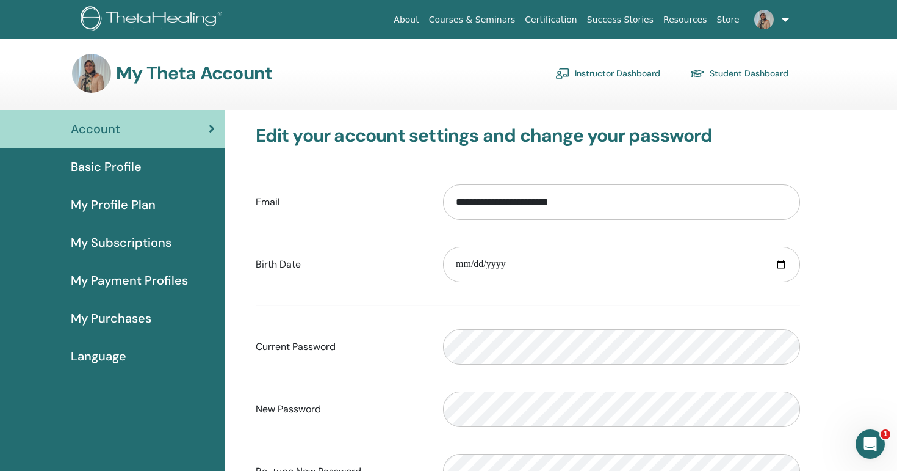
click at [600, 74] on link "Instructor Dashboard" at bounding box center [608, 73] width 105 height 20
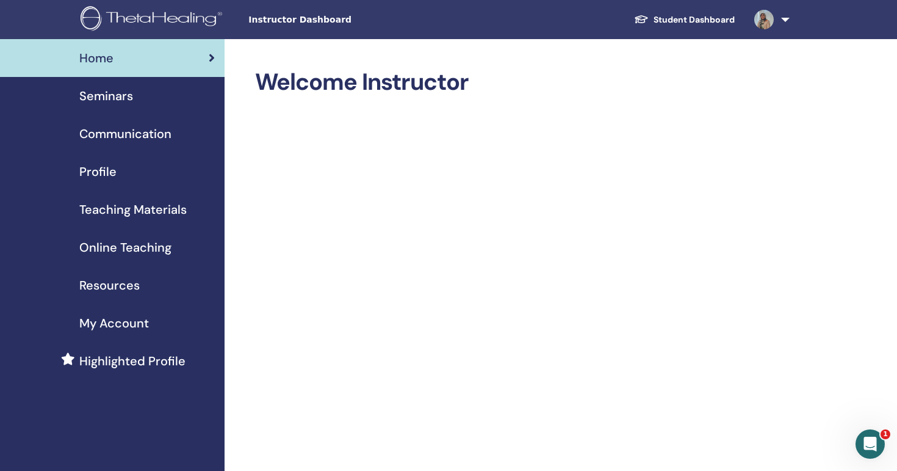
click at [118, 241] on span "Online Teaching" at bounding box center [125, 247] width 92 height 18
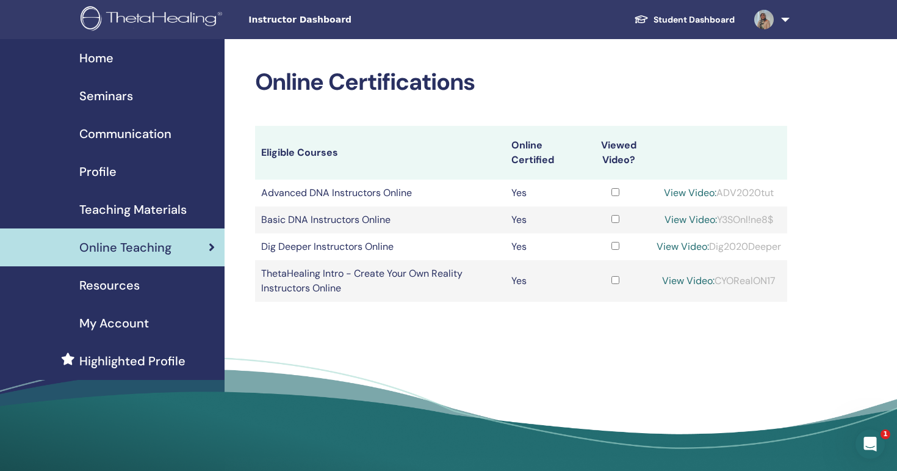
drag, startPoint x: 780, startPoint y: 219, endPoint x: 717, endPoint y: 216, distance: 62.3
click at [717, 216] on div "View Video: Y3SOnl!ne8$" at bounding box center [719, 219] width 125 height 15
copy div "Y3SOnl!ne8$"
click at [677, 216] on link "View Video:" at bounding box center [691, 219] width 53 height 13
